Goal: Transaction & Acquisition: Purchase product/service

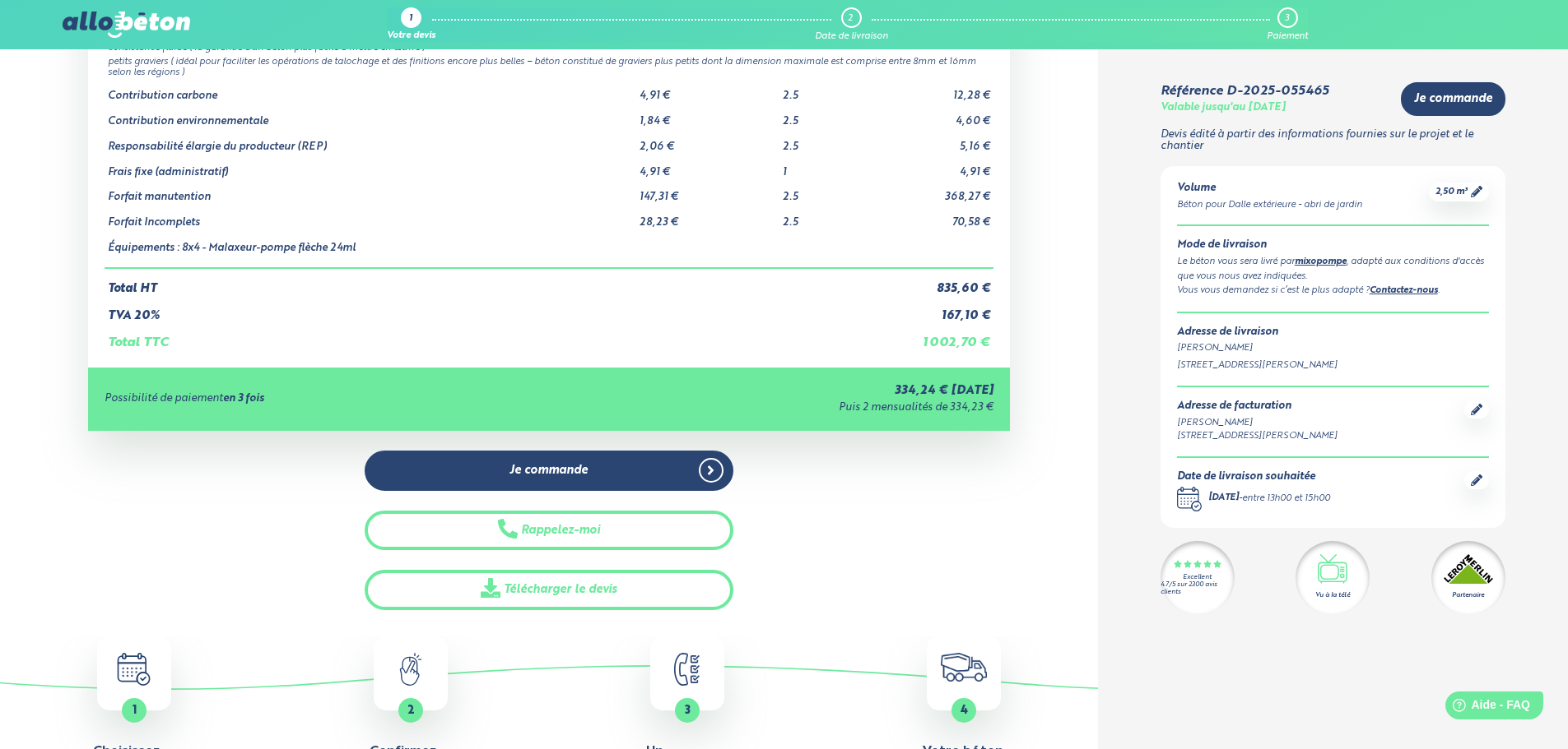
scroll to position [165, 0]
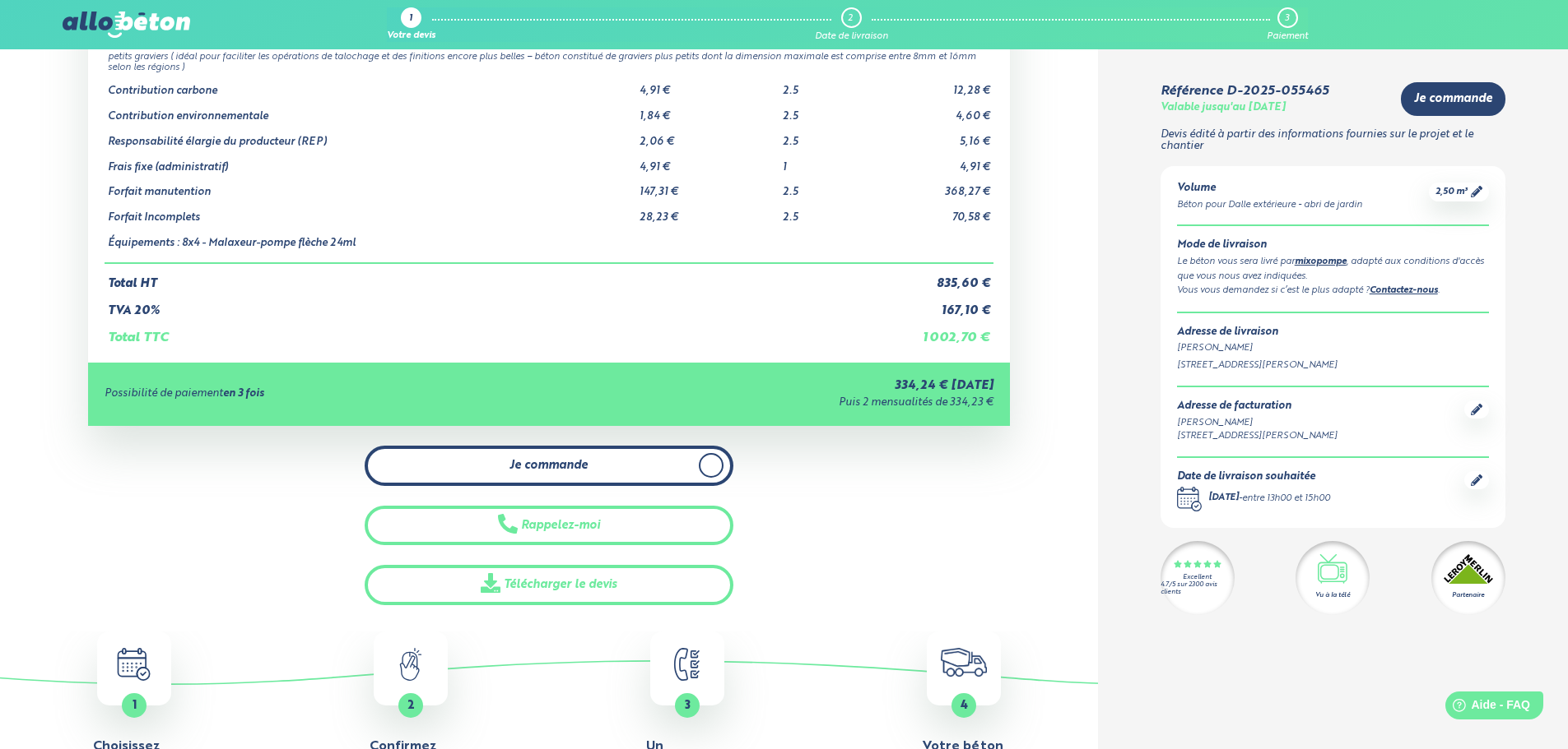
click at [533, 474] on link "Je commande" at bounding box center [549, 466] width 369 height 41
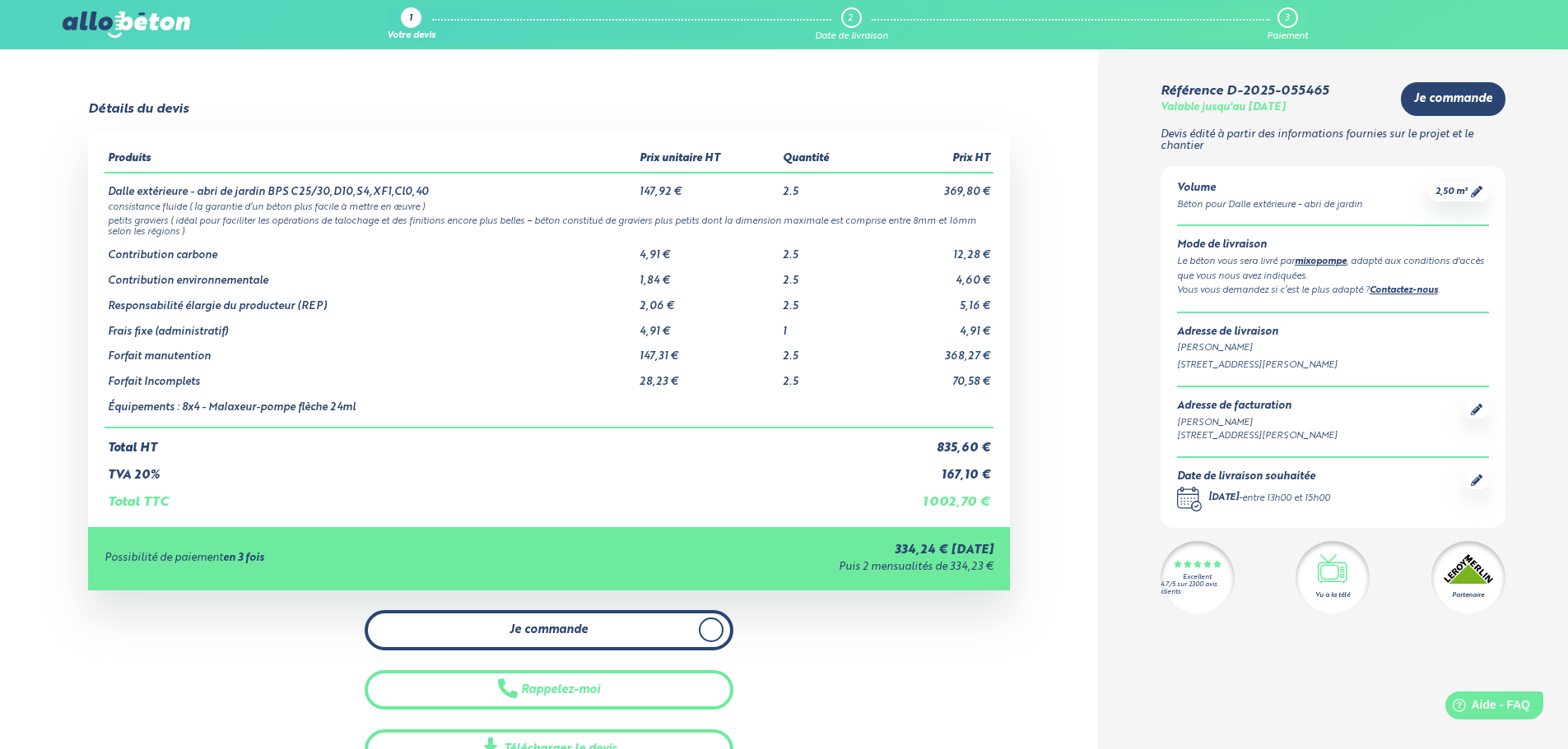
click at [524, 624] on span "Je commande" at bounding box center [549, 630] width 79 height 14
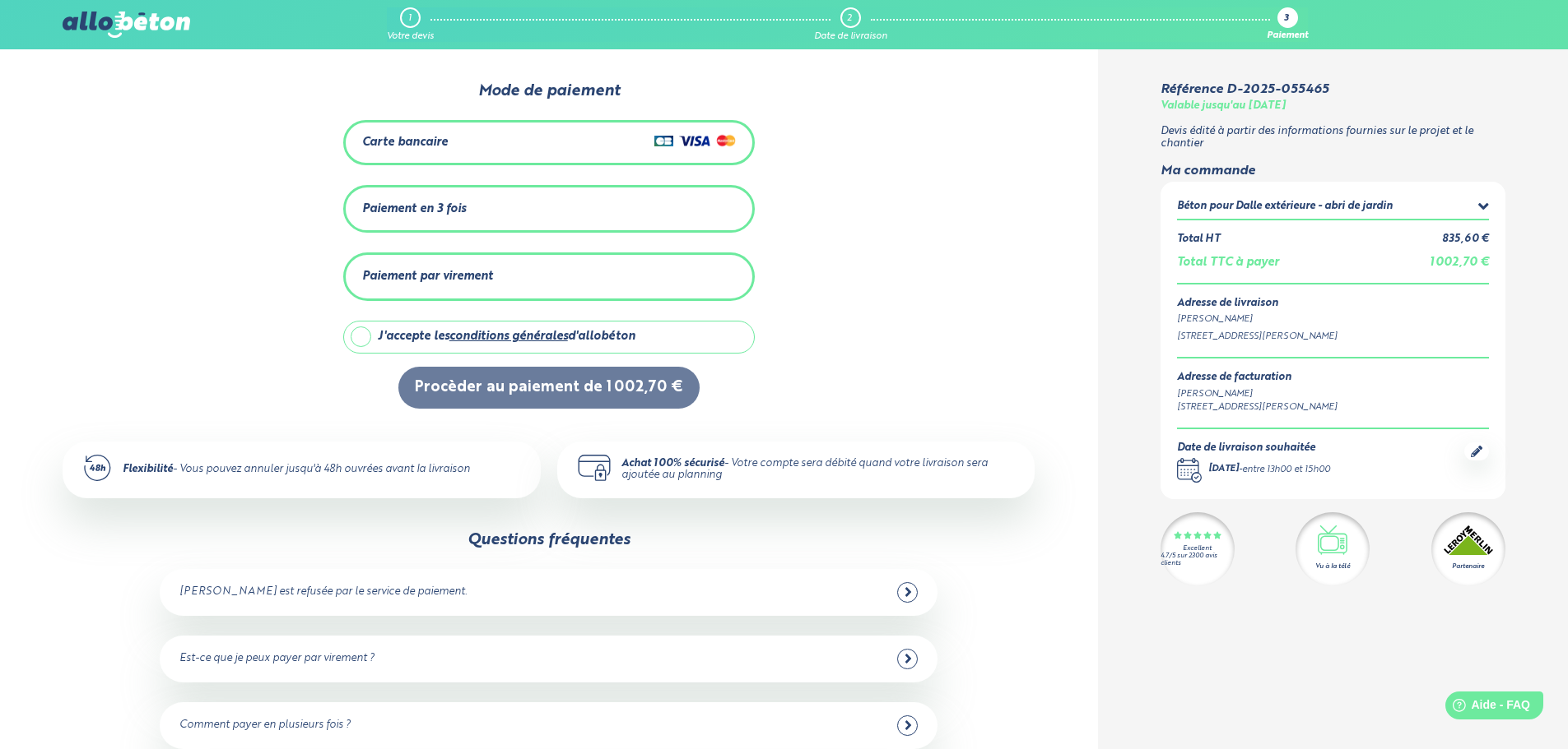
click at [419, 204] on div "Paiement en 3 fois" at bounding box center [413, 209] width 103 height 14
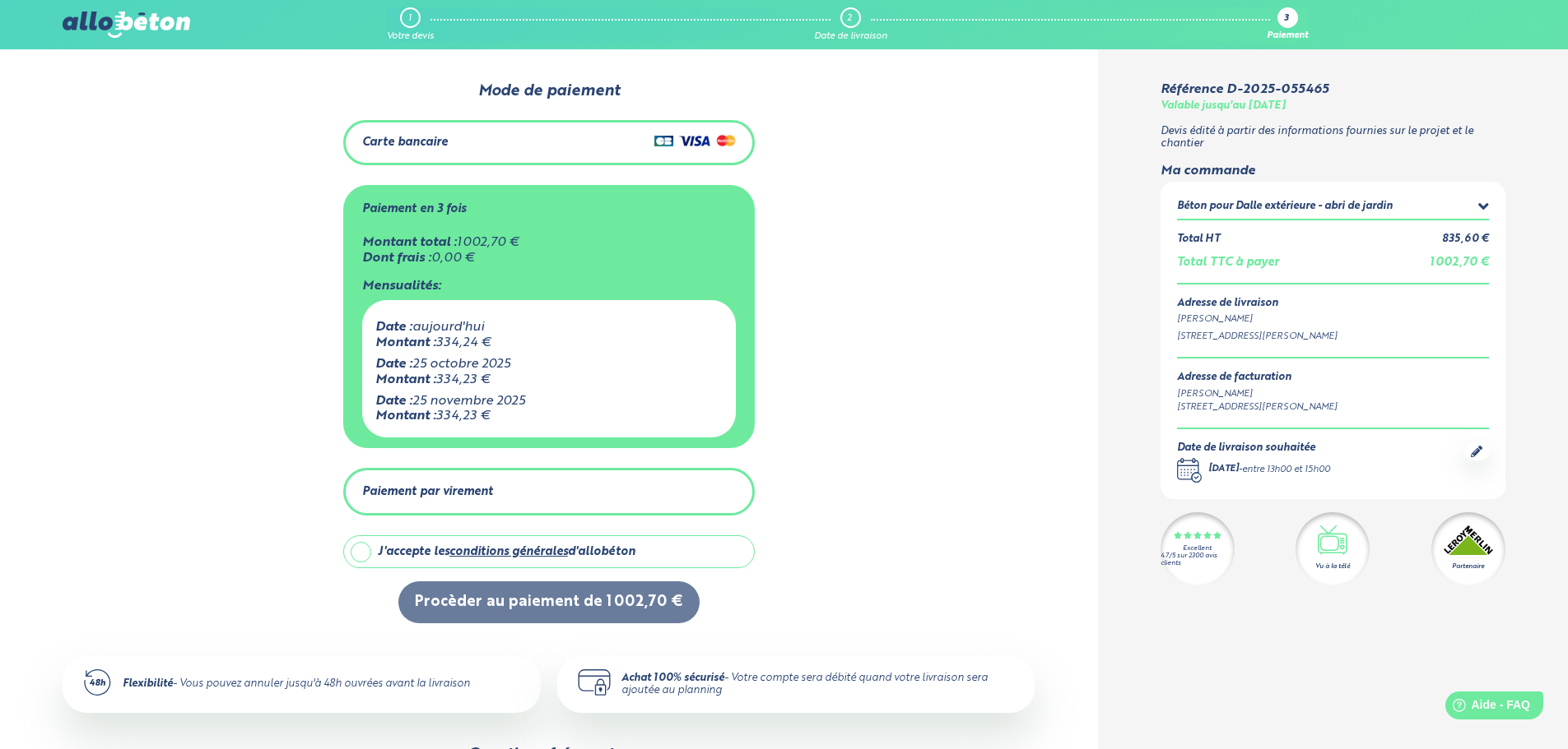
click at [367, 546] on label "J'accepte les conditions générales d'allobéton" at bounding box center [549, 551] width 411 height 33
checkbox input "true"
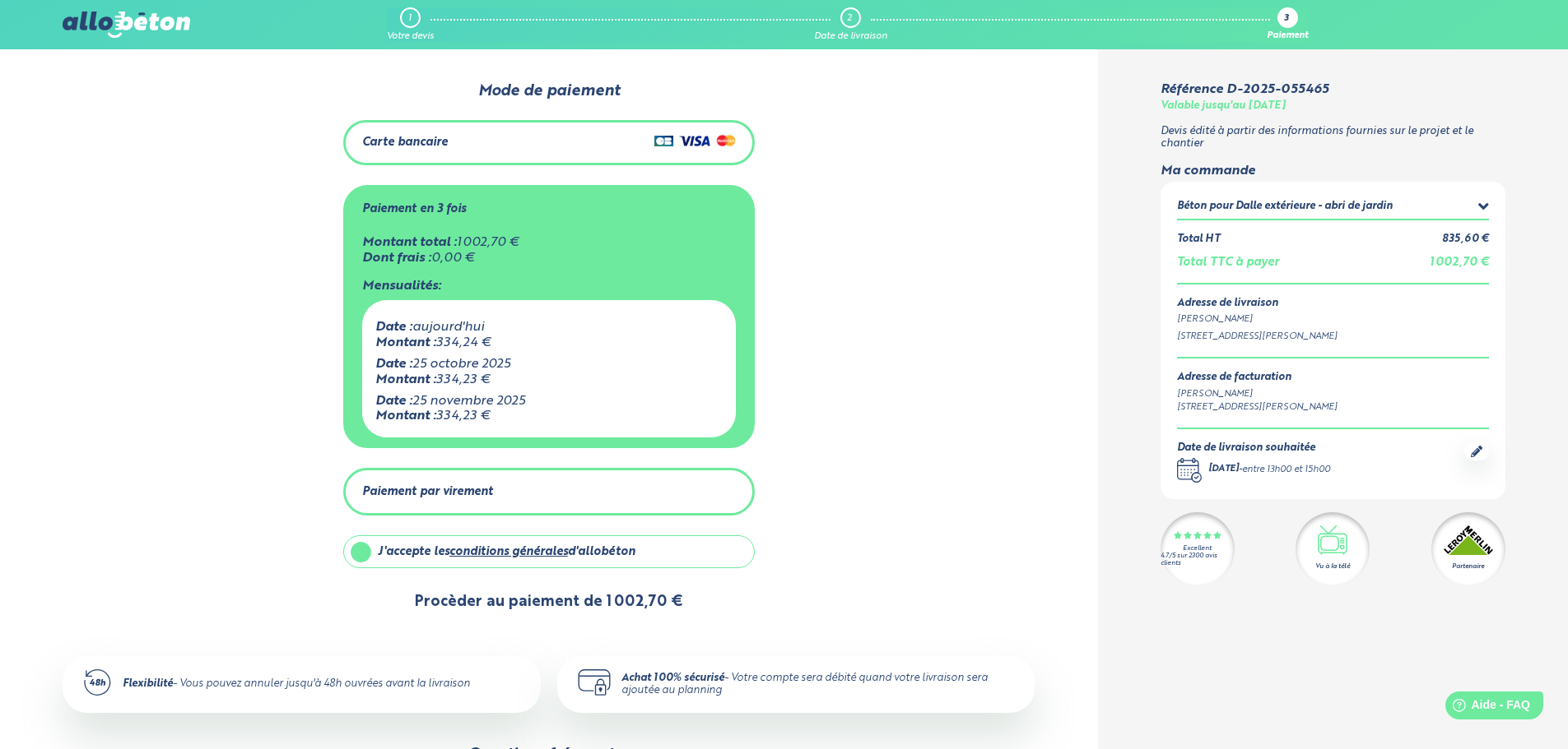
click at [532, 598] on button "Procèder au paiement de 1 002,70 €" at bounding box center [549, 602] width 301 height 42
